Goal: Navigation & Orientation: Find specific page/section

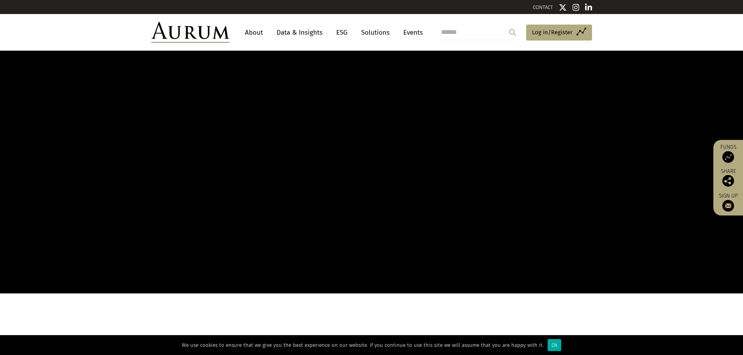
click at [255, 29] on link "About" at bounding box center [254, 32] width 26 height 14
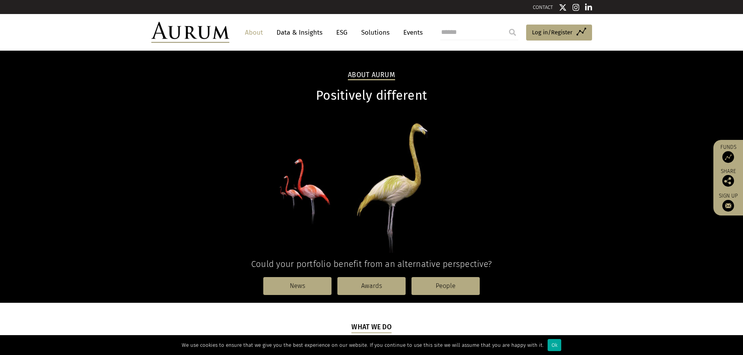
drag, startPoint x: 255, startPoint y: 21, endPoint x: 255, endPoint y: 27, distance: 5.8
click at [255, 21] on header "About Data & Insights ESG Solutions Events Access Funds Log in/Register Sign ou…" at bounding box center [371, 32] width 743 height 37
click at [257, 27] on link "About" at bounding box center [254, 32] width 26 height 14
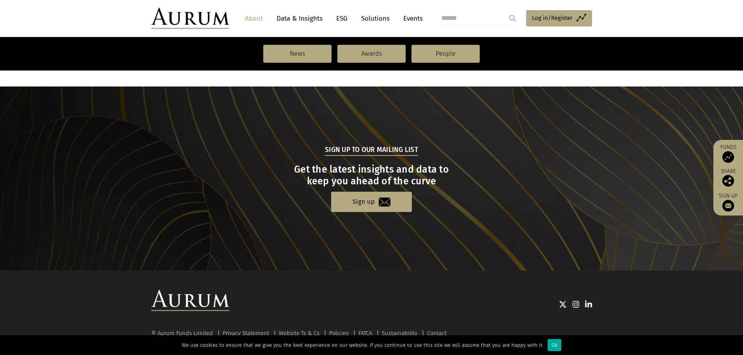
scroll to position [808, 0]
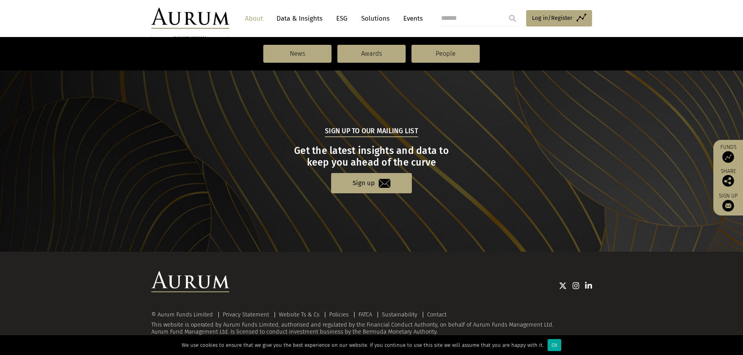
click at [375, 19] on link "Solutions" at bounding box center [375, 18] width 36 height 14
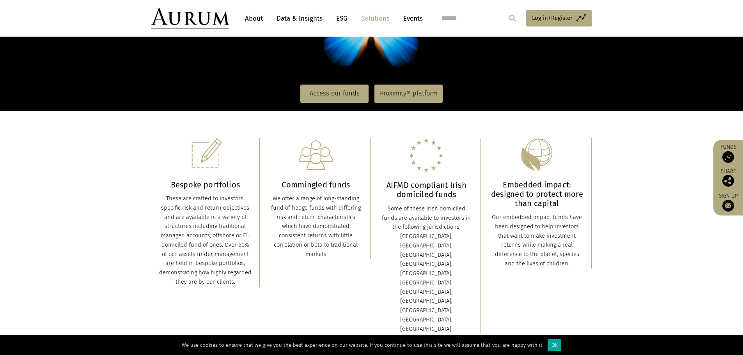
scroll to position [156, 0]
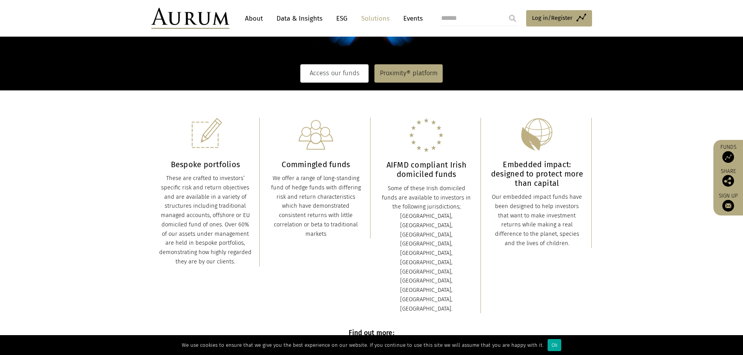
click at [331, 77] on link "Access our funds" at bounding box center [334, 73] width 68 height 18
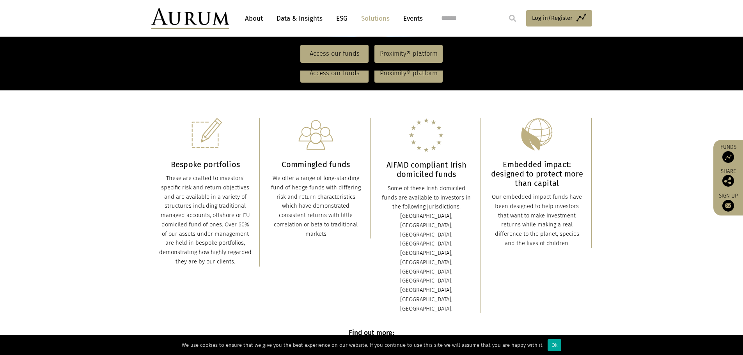
scroll to position [390, 0]
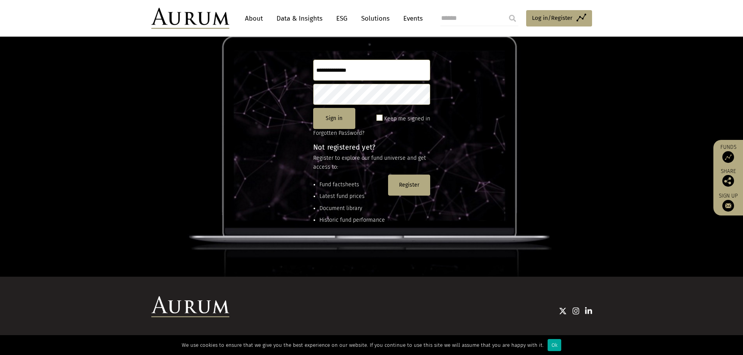
scroll to position [64, 0]
